Goal: Book appointment/travel/reservation

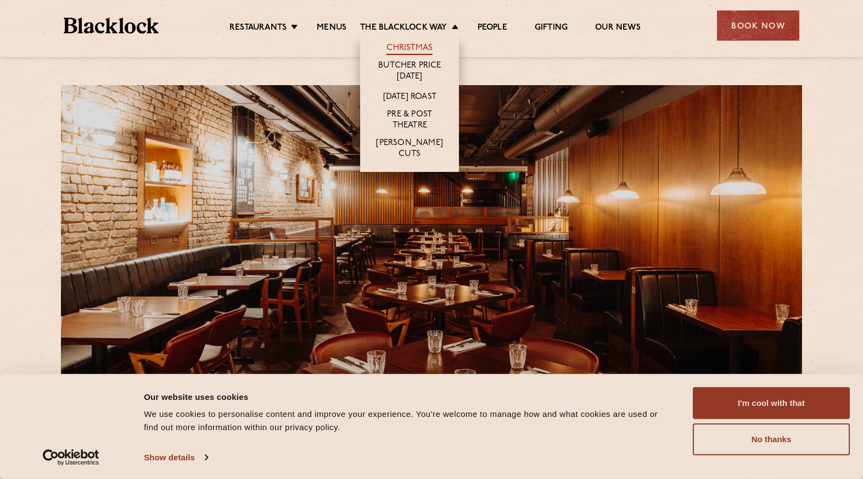
click at [414, 43] on link "Christmas" at bounding box center [410, 49] width 46 height 12
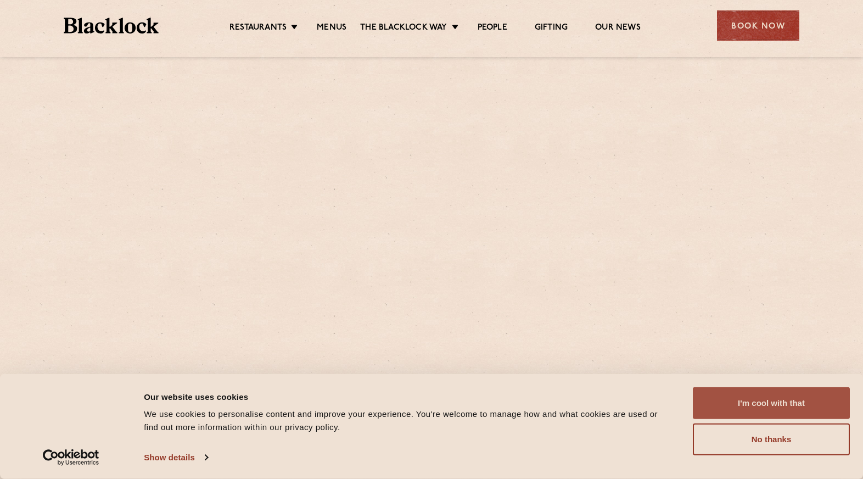
click at [737, 400] on button "I'm cool with that" at bounding box center [771, 403] width 157 height 32
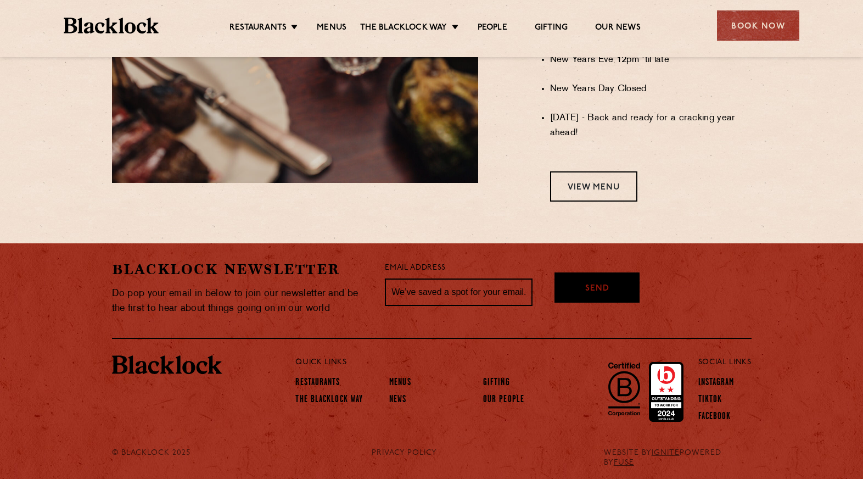
scroll to position [983, 0]
